Goal: Task Accomplishment & Management: Use online tool/utility

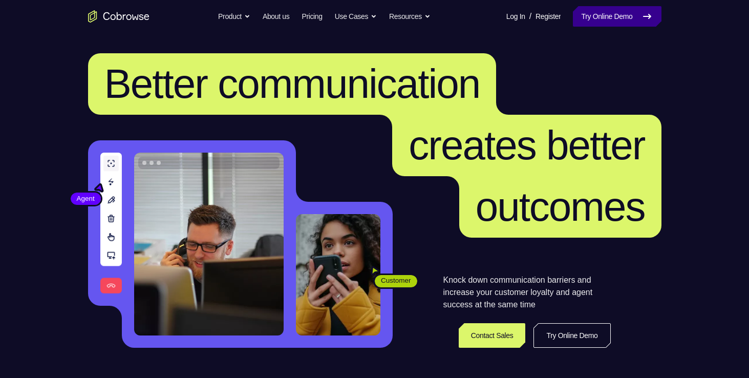
click at [608, 6] on link "Try Online Demo" at bounding box center [617, 16] width 88 height 20
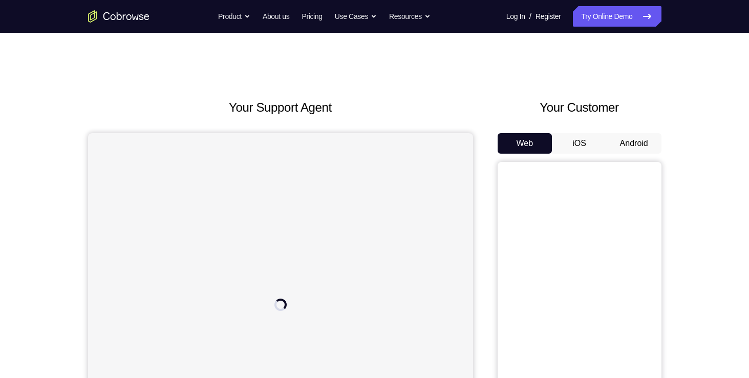
click at [443, 101] on h2 "Your Support Agent" at bounding box center [280, 107] width 385 height 18
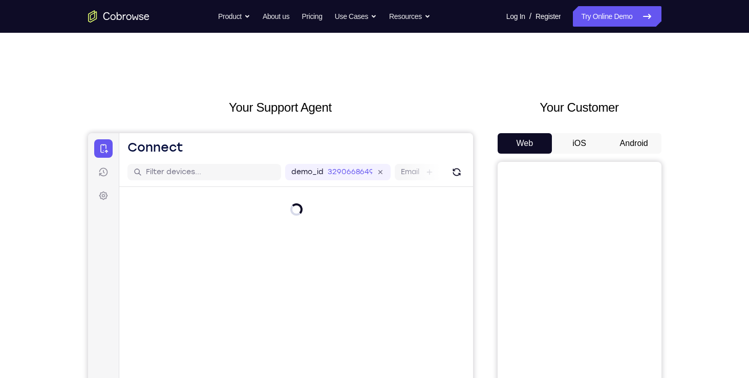
scroll to position [59, 0]
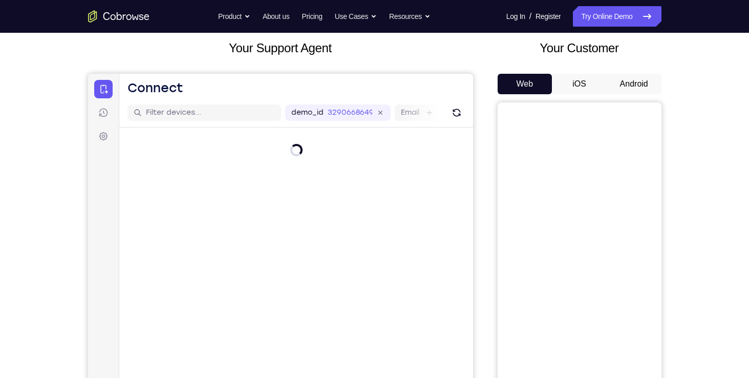
click at [640, 80] on button "Android" at bounding box center [634, 84] width 55 height 20
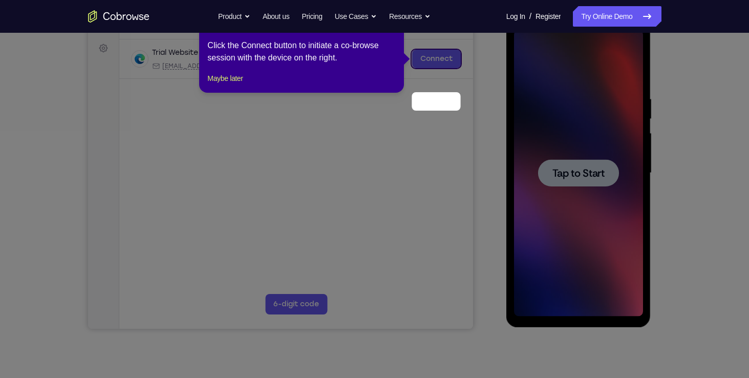
scroll to position [100, 0]
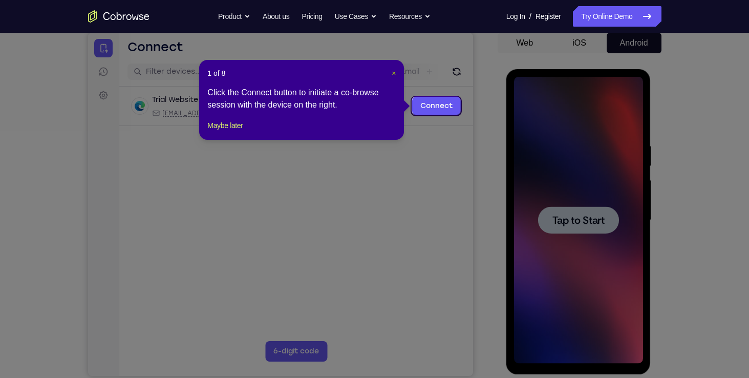
click at [396, 73] on span "×" at bounding box center [394, 73] width 4 height 8
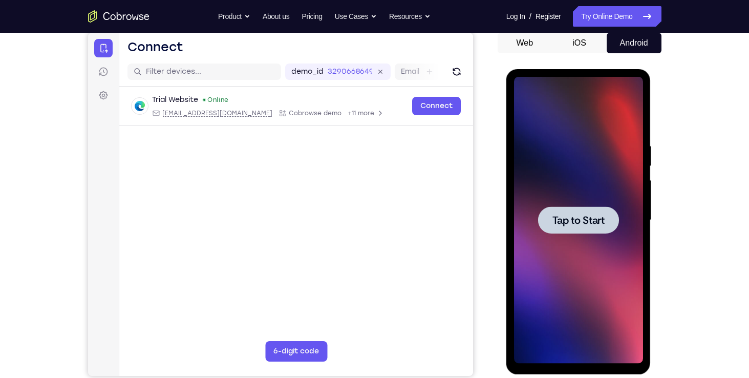
click at [603, 294] on div at bounding box center [578, 220] width 129 height 287
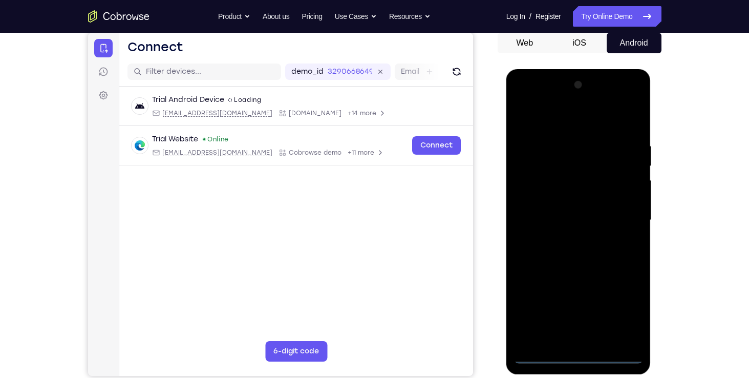
click at [581, 356] on div at bounding box center [578, 220] width 129 height 287
click at [621, 307] on div at bounding box center [578, 220] width 129 height 287
click at [526, 97] on div at bounding box center [578, 220] width 129 height 287
click at [622, 215] on div at bounding box center [578, 220] width 129 height 287
click at [568, 235] on div at bounding box center [578, 220] width 129 height 287
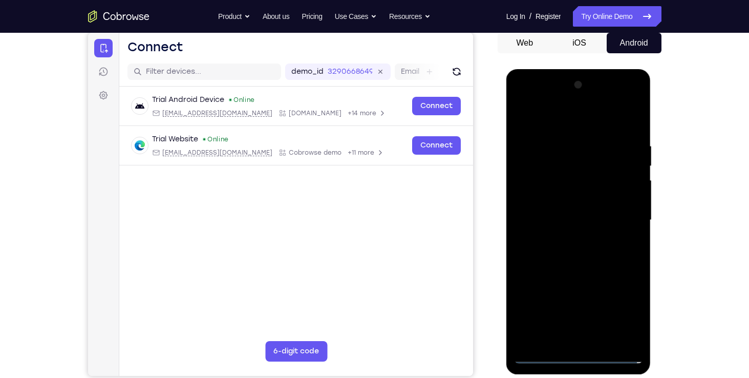
click at [590, 208] on div at bounding box center [578, 220] width 129 height 287
click at [588, 204] on div at bounding box center [578, 220] width 129 height 287
click at [588, 215] on div at bounding box center [578, 220] width 129 height 287
click at [602, 254] on div at bounding box center [578, 220] width 129 height 287
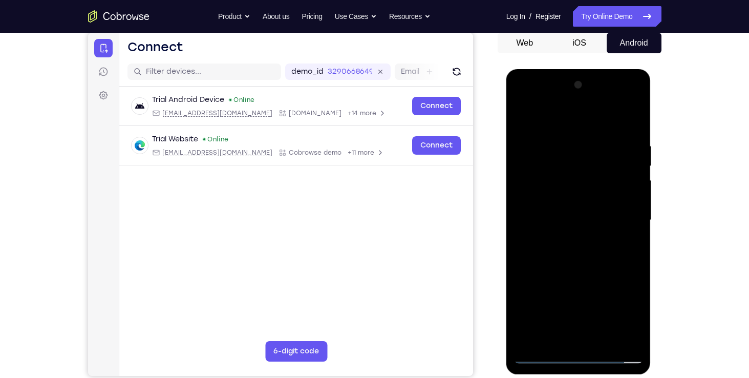
click at [602, 251] on div at bounding box center [578, 220] width 129 height 287
click at [590, 256] on div at bounding box center [578, 220] width 129 height 287
click at [618, 263] on div at bounding box center [578, 220] width 129 height 287
click at [603, 344] on div at bounding box center [578, 220] width 129 height 287
click at [572, 272] on div at bounding box center [578, 220] width 129 height 287
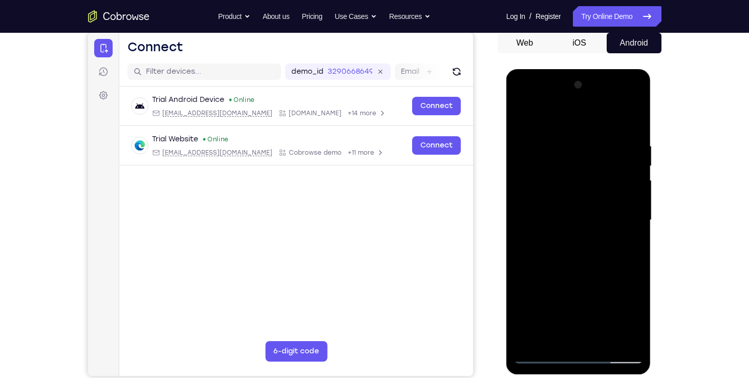
click at [590, 200] on div at bounding box center [578, 220] width 129 height 287
click at [565, 335] on div at bounding box center [578, 220] width 129 height 287
drag, startPoint x: 570, startPoint y: 151, endPoint x: 580, endPoint y: 219, distance: 68.3
click at [580, 219] on div at bounding box center [578, 220] width 129 height 287
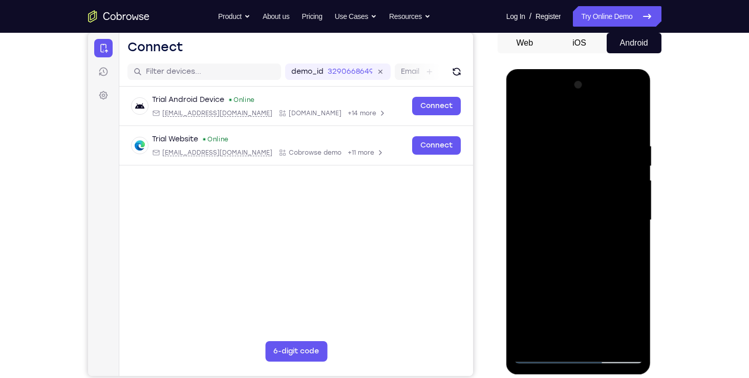
drag, startPoint x: 580, startPoint y: 210, endPoint x: 591, endPoint y: 99, distance: 111.7
click at [591, 99] on div at bounding box center [578, 220] width 129 height 287
click at [550, 246] on div at bounding box center [578, 220] width 129 height 287
click at [612, 288] on div at bounding box center [578, 220] width 129 height 287
click at [558, 244] on div at bounding box center [578, 220] width 129 height 287
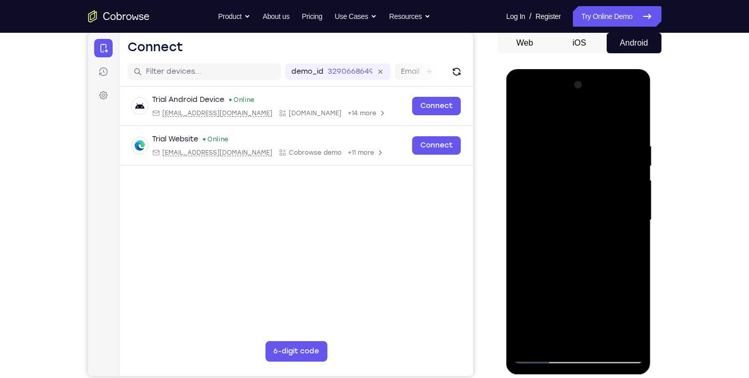
click at [554, 338] on div at bounding box center [578, 220] width 129 height 287
click at [580, 277] on div at bounding box center [578, 220] width 129 height 287
click at [627, 239] on div at bounding box center [578, 220] width 129 height 287
click at [630, 235] on div at bounding box center [578, 220] width 129 height 287
click at [573, 272] on div at bounding box center [578, 220] width 129 height 287
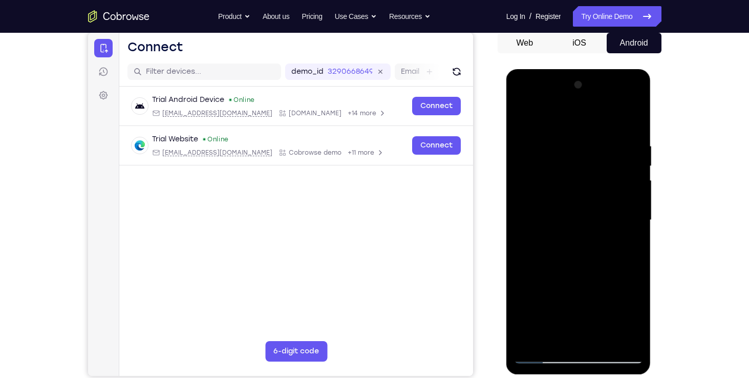
click at [586, 275] on div at bounding box center [578, 220] width 129 height 287
click at [586, 278] on div at bounding box center [578, 220] width 129 height 287
click at [631, 284] on div at bounding box center [578, 220] width 129 height 287
click at [587, 280] on div at bounding box center [578, 220] width 129 height 287
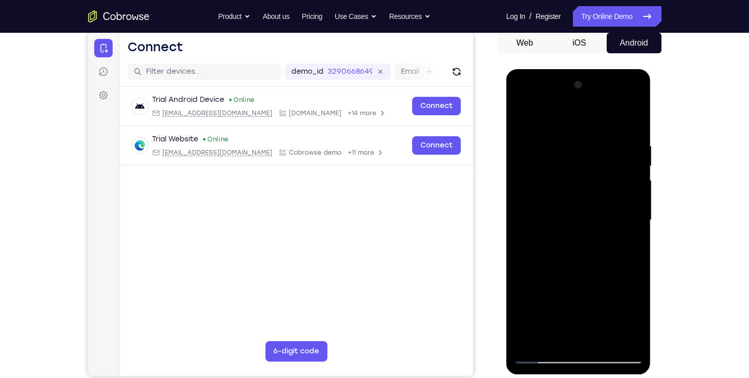
click at [588, 276] on div at bounding box center [578, 220] width 129 height 287
click at [568, 264] on div at bounding box center [578, 220] width 129 height 287
click at [541, 357] on div at bounding box center [578, 220] width 129 height 287
click at [542, 357] on div at bounding box center [578, 220] width 129 height 287
click at [565, 140] on div at bounding box center [578, 220] width 129 height 287
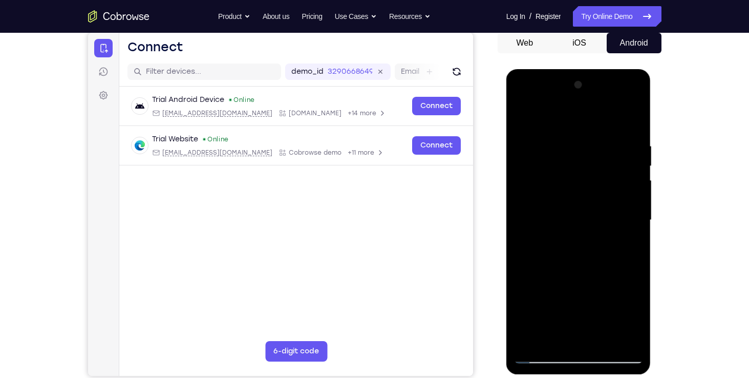
click at [631, 194] on div at bounding box center [578, 220] width 129 height 287
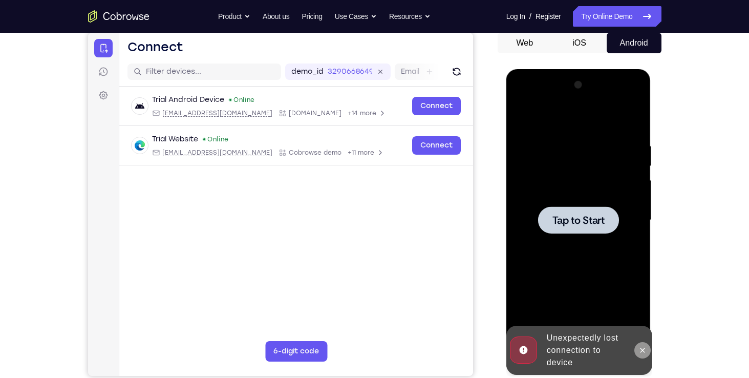
click at [644, 349] on icon at bounding box center [642, 350] width 8 height 8
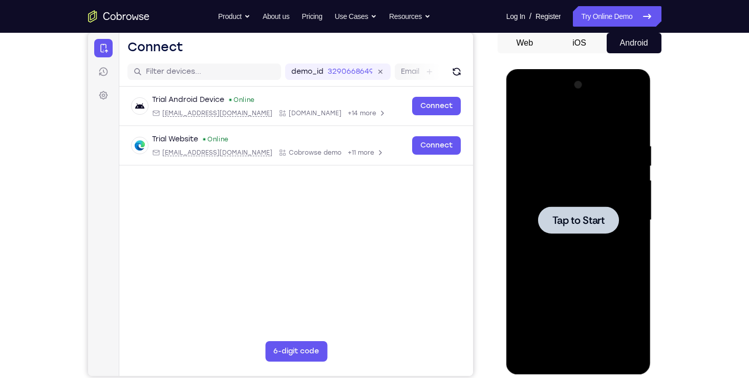
click at [573, 298] on div at bounding box center [578, 220] width 129 height 287
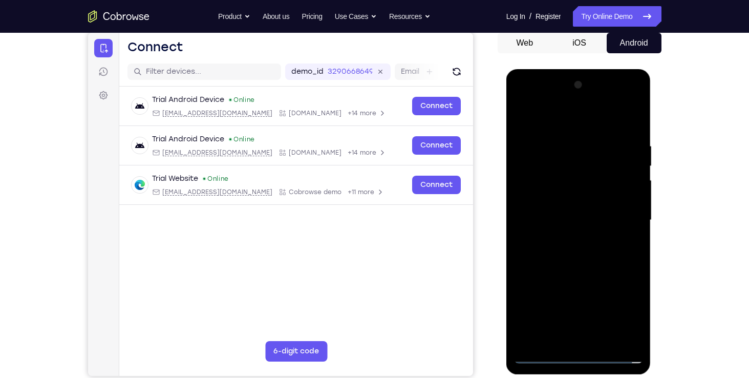
click at [575, 356] on div at bounding box center [578, 220] width 129 height 287
click at [626, 314] on div at bounding box center [578, 220] width 129 height 287
click at [625, 314] on div at bounding box center [578, 220] width 129 height 287
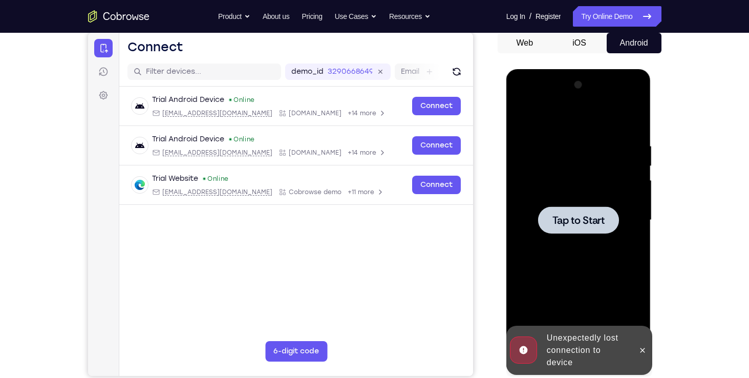
click at [579, 250] on div at bounding box center [578, 220] width 129 height 287
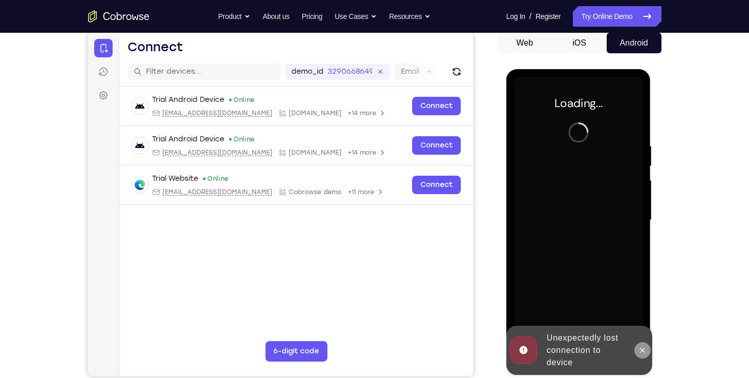
click at [644, 355] on button at bounding box center [642, 350] width 16 height 16
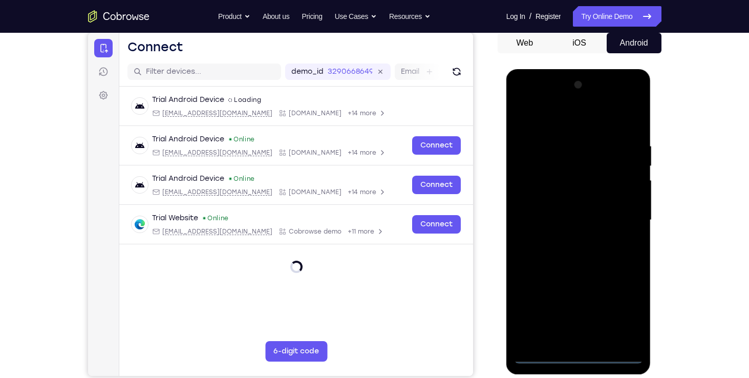
click at [579, 354] on div at bounding box center [578, 220] width 129 height 287
